Goal: Information Seeking & Learning: Learn about a topic

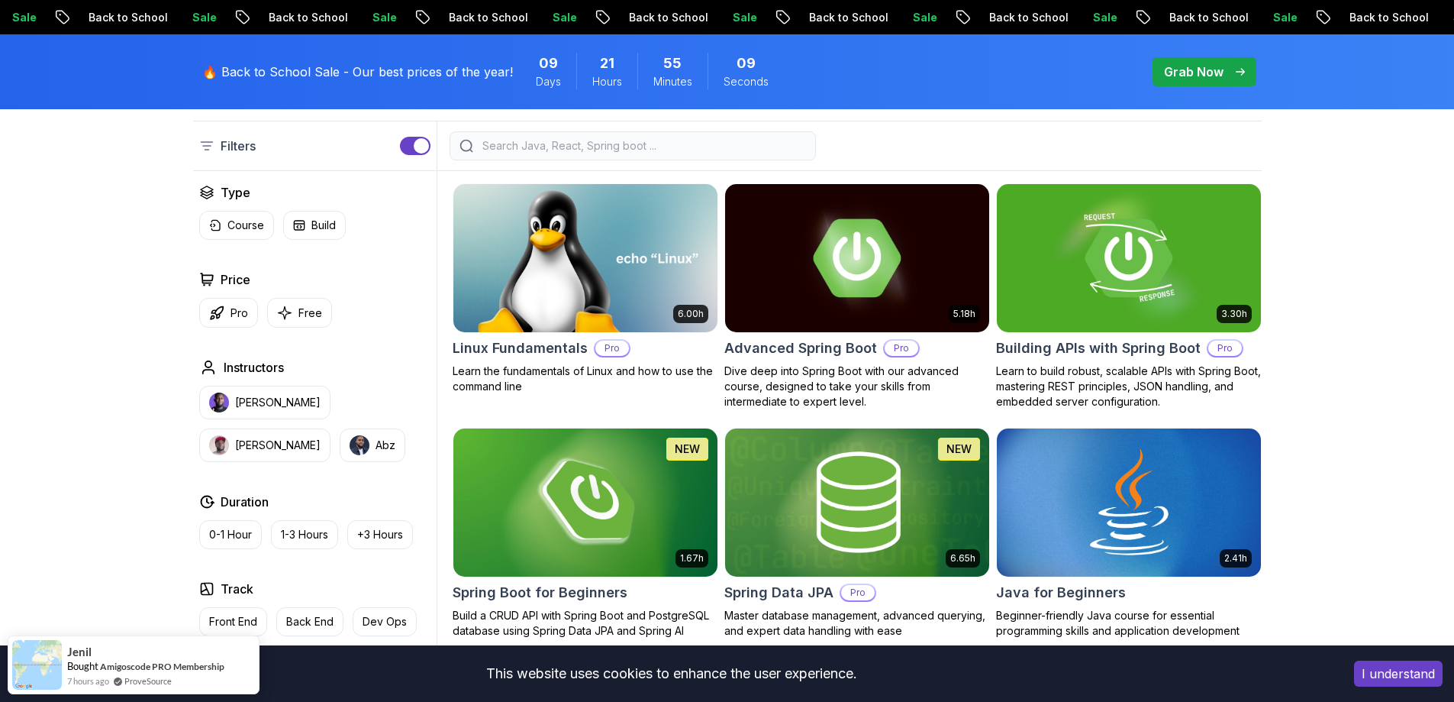
scroll to position [153, 0]
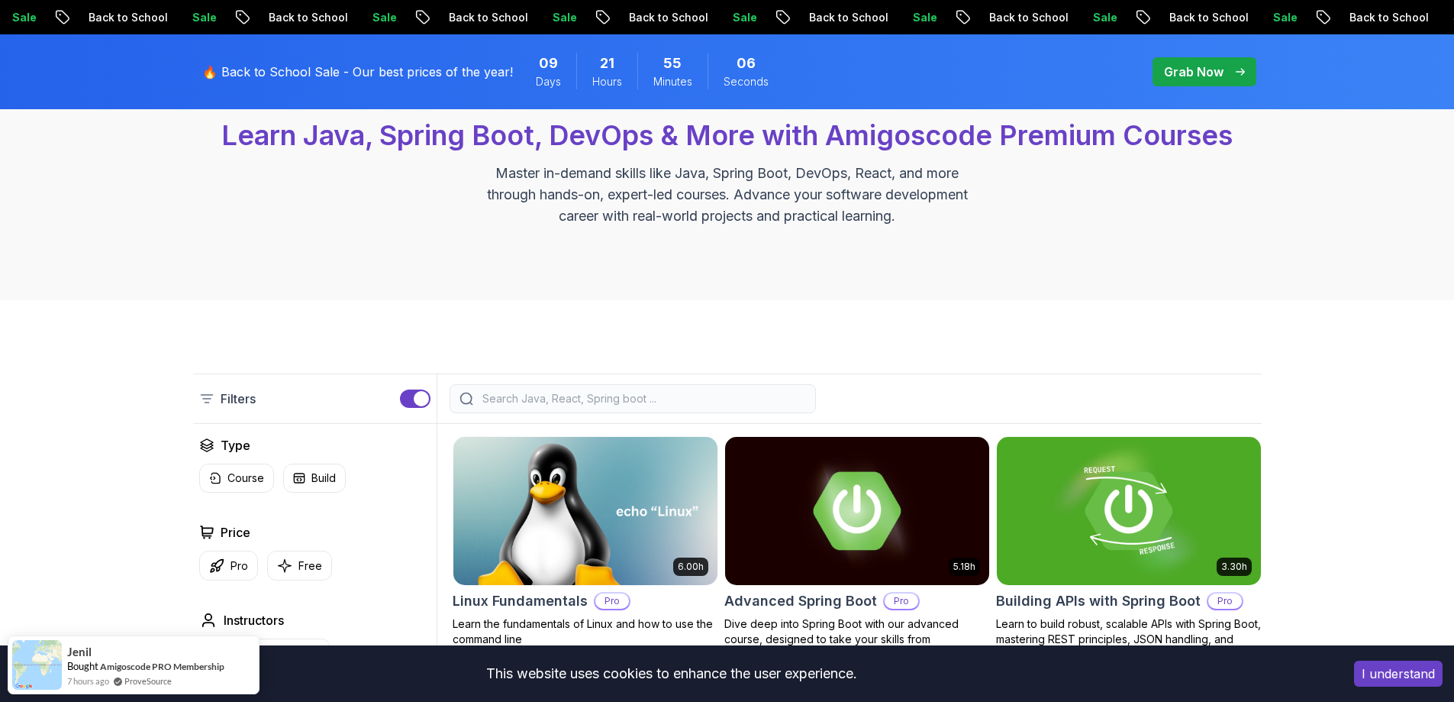
click at [540, 391] on input "search" at bounding box center [642, 398] width 327 height 15
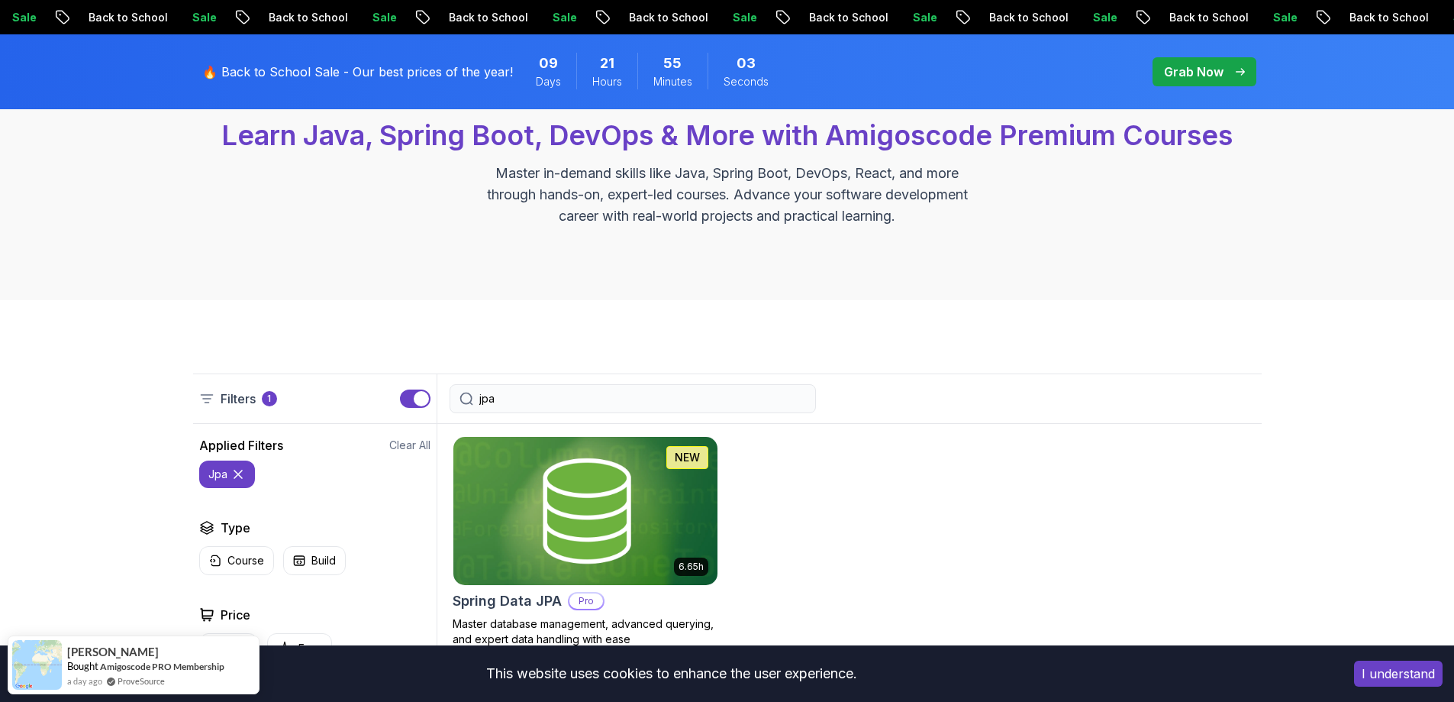
type input "jpa"
click at [611, 515] on img at bounding box center [585, 510] width 277 height 155
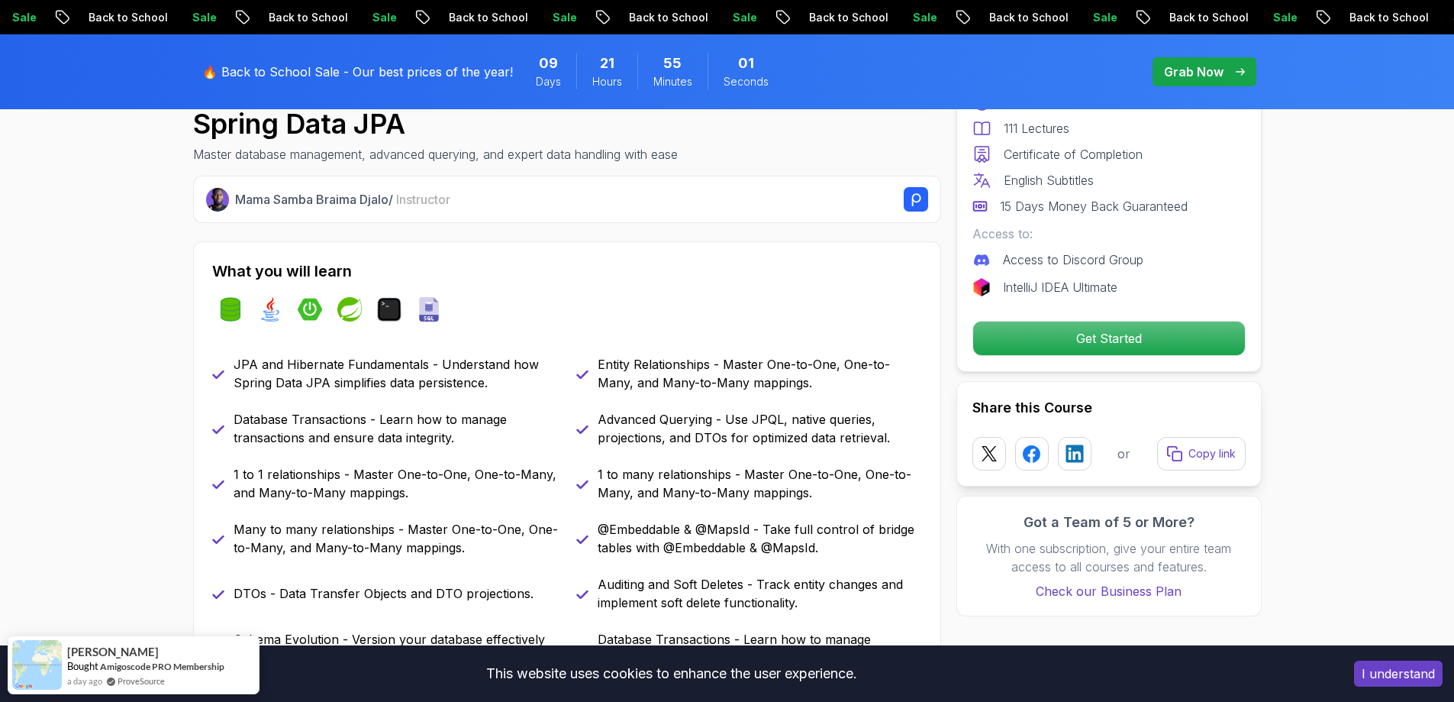
scroll to position [76, 0]
